Goal: Communication & Community: Answer question/provide support

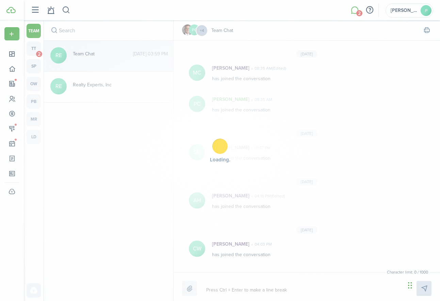
scroll to position [249, 0]
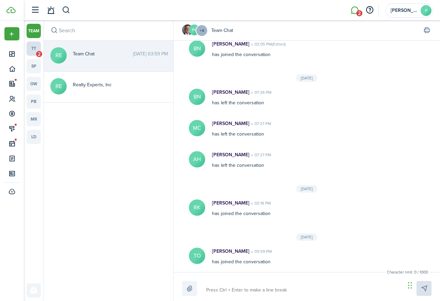
click at [35, 48] on link "tt 2" at bounding box center [34, 48] width 14 height 14
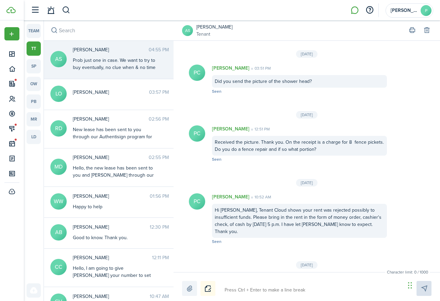
scroll to position [828, 0]
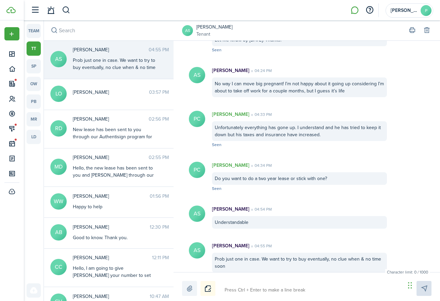
click at [287, 289] on textarea at bounding box center [312, 291] width 181 height 12
type textarea "O"
type textarea "Ok"
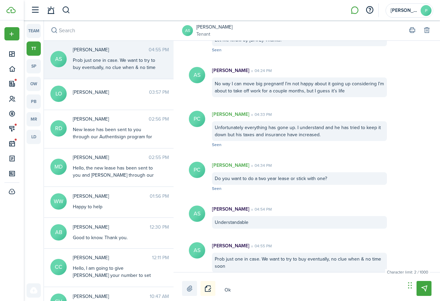
type textarea "Oka"
type textarea "Okay"
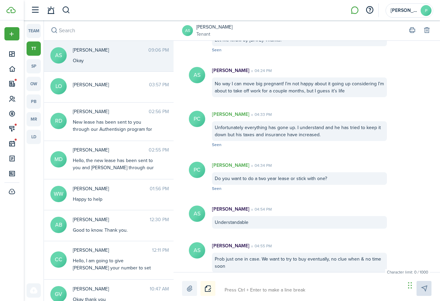
scroll to position [871, 0]
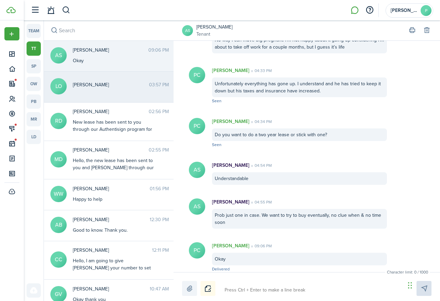
click at [111, 94] on messenger-thread-item "LO [PERSON_NAME] 03:57 PM" at bounding box center [109, 87] width 130 height 31
